Goal: Transaction & Acquisition: Obtain resource

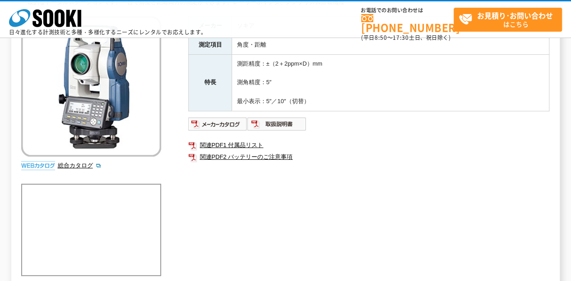
scroll to position [120, 0]
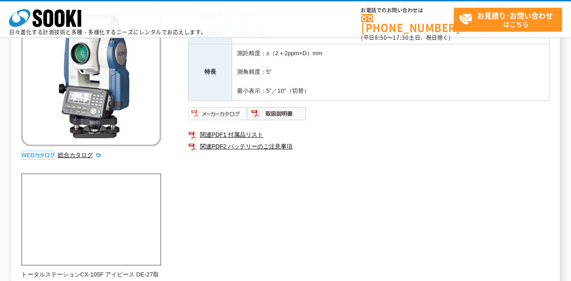
click at [221, 113] on img at bounding box center [217, 113] width 59 height 14
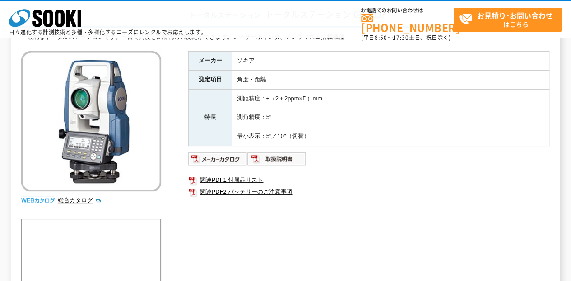
scroll to position [0, 0]
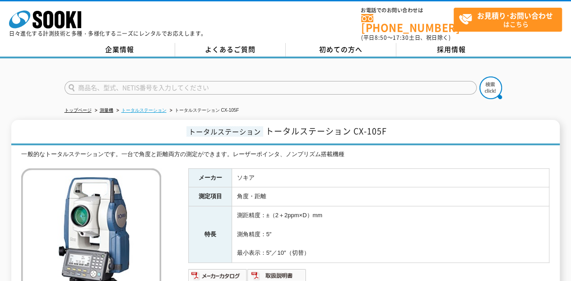
click at [144, 108] on link "トータルステーション" at bounding box center [144, 110] width 45 height 5
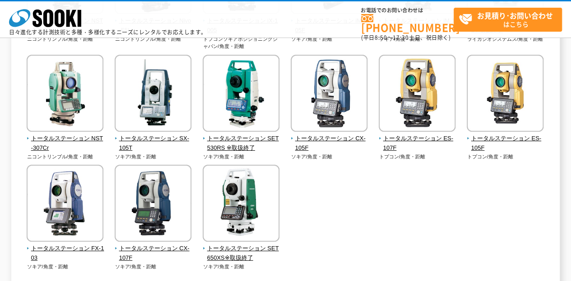
scroll to position [331, 0]
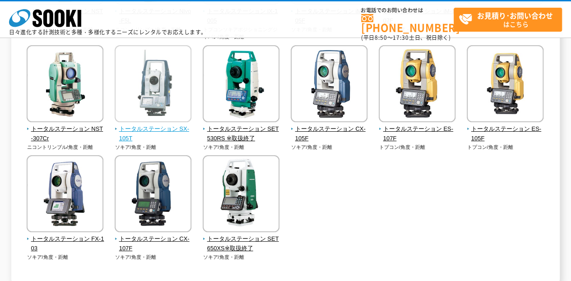
click at [153, 86] on img at bounding box center [153, 84] width 77 height 79
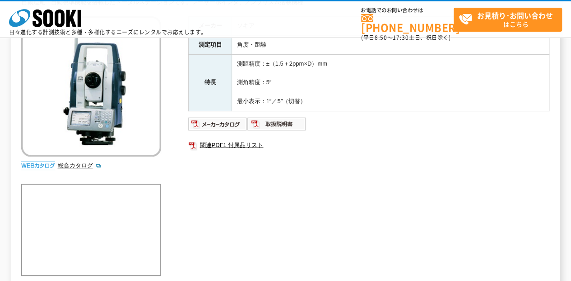
scroll to position [120, 0]
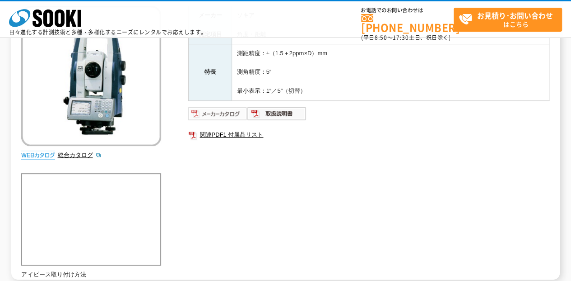
click at [202, 108] on img at bounding box center [217, 113] width 59 height 14
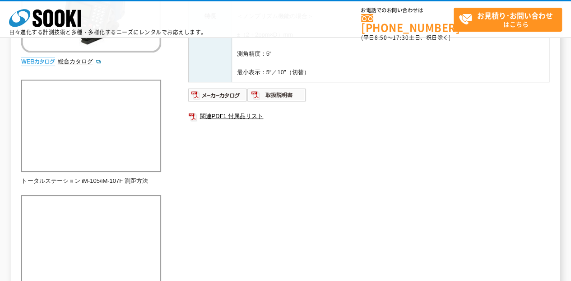
scroll to position [211, 0]
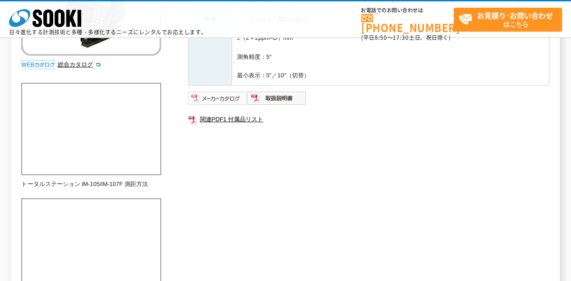
click at [229, 99] on img at bounding box center [217, 98] width 59 height 14
